Goal: Check status: Check status

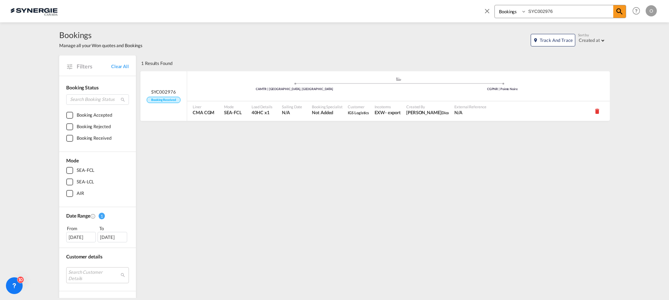
drag, startPoint x: 563, startPoint y: 7, endPoint x: 502, endPoint y: 15, distance: 61.8
click at [502, 15] on div "Bookings Quotes Enquiries SYC002976" at bounding box center [561, 11] width 132 height 13
paste input "862"
type input "SYC002862"
click at [615, 14] on span at bounding box center [620, 11] width 13 height 13
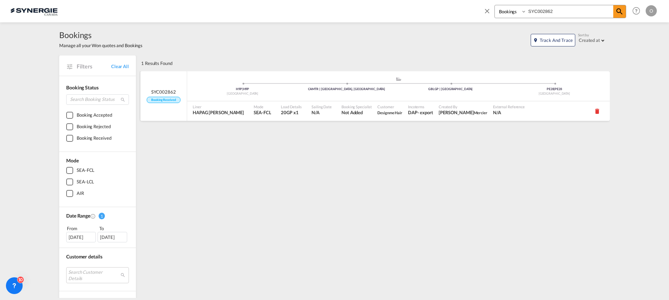
click at [342, 104] on span "Booking Specialist" at bounding box center [357, 106] width 30 height 5
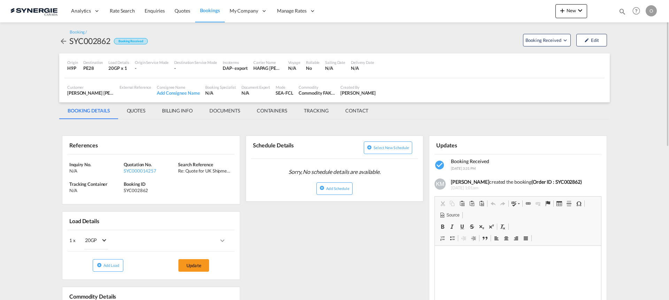
click at [138, 111] on md-tab-item "QUOTES" at bounding box center [136, 110] width 35 height 17
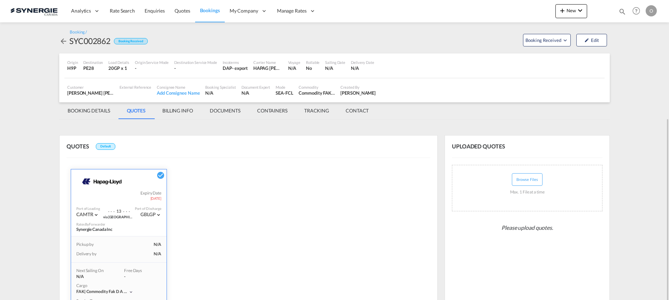
scroll to position [132, 0]
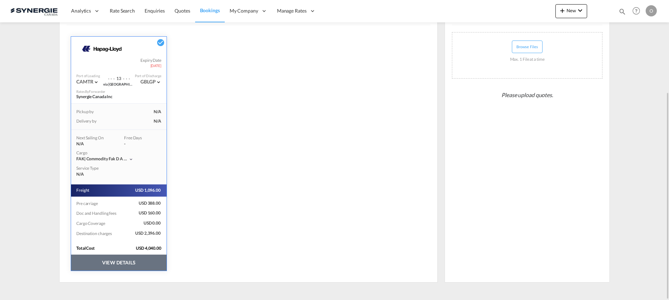
click at [143, 270] on button "VIEW DETAILS" at bounding box center [119, 262] width 96 height 16
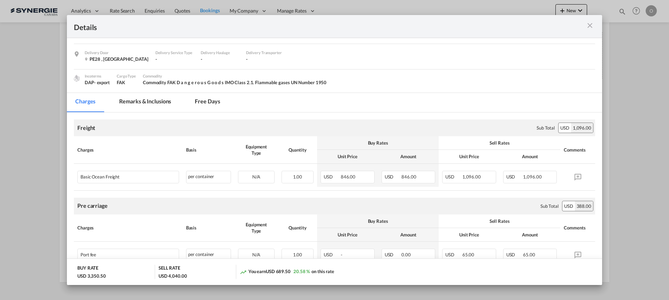
scroll to position [105, 0]
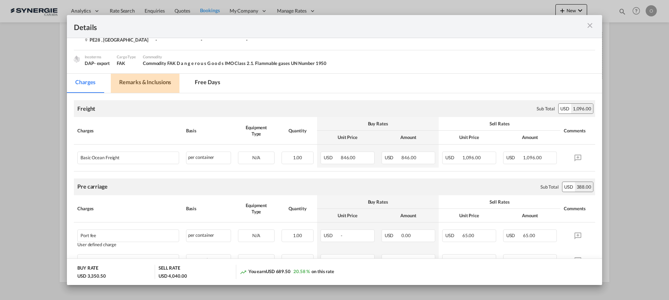
click at [153, 81] on md-tab-item "Remarks & Inclusions" at bounding box center [145, 83] width 69 height 19
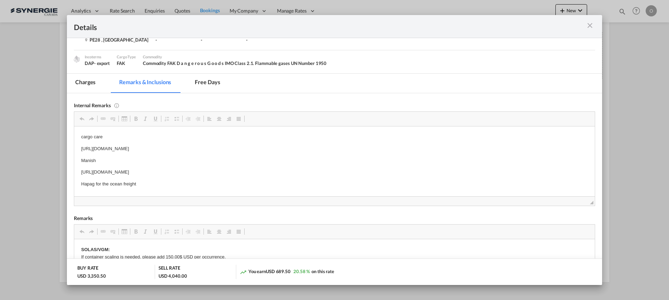
drag, startPoint x: 79, startPoint y: 149, endPoint x: 269, endPoint y: 144, distance: 189.4
drag, startPoint x: 271, startPoint y: 149, endPoint x: 78, endPoint y: 150, distance: 192.5
click at [78, 150] on html "cargo care [URL][DOMAIN_NAME] Manish [URL][DOMAIN_NAME] Hapag for the ocean fre…" at bounding box center [334, 160] width 521 height 68
copy p "[URL][DOMAIN_NAME]"
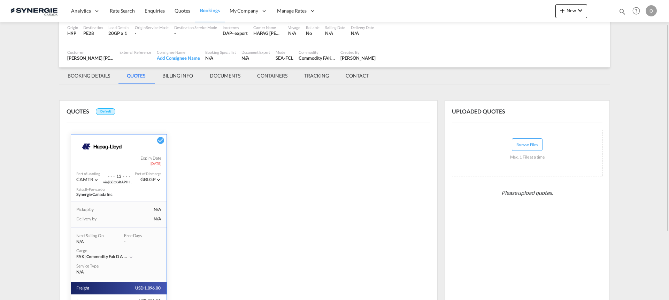
click at [474, 92] on div "QUOTES Default HAPAG LLOYD Expiry Date 21 Sep 2025 Port of Loading CAMTR . . . …" at bounding box center [334, 235] width 551 height 288
